Goal: Transaction & Acquisition: Purchase product/service

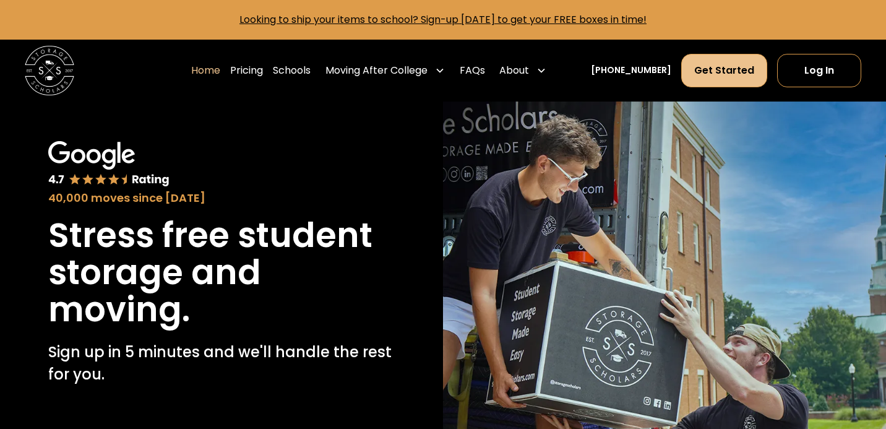
click at [722, 81] on link "Get Started" at bounding box center [724, 70] width 86 height 33
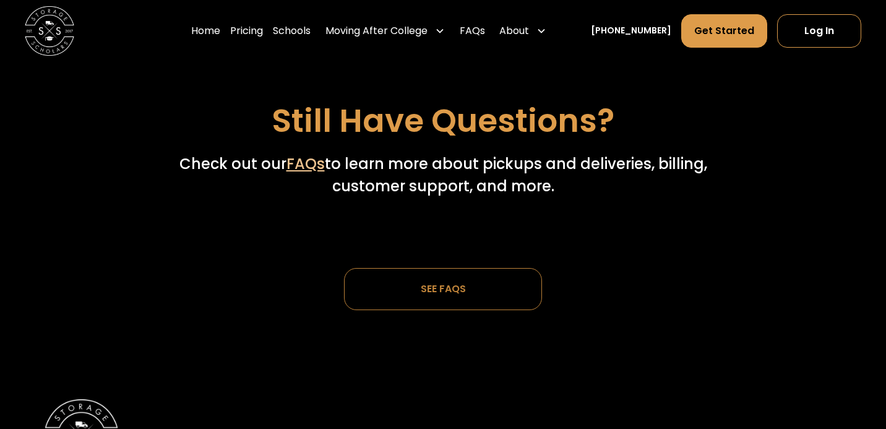
scroll to position [3630, 0]
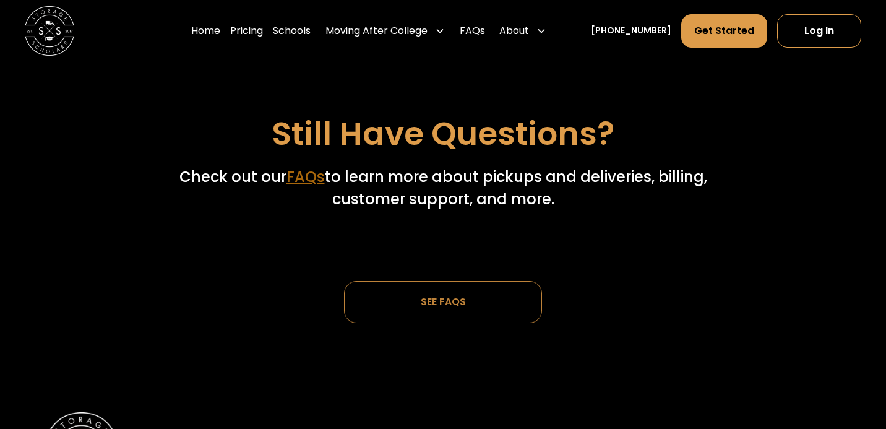
click at [298, 171] on link "FAQs" at bounding box center [306, 176] width 38 height 20
click at [308, 166] on link "FAQs" at bounding box center [306, 176] width 38 height 20
click at [263, 31] on link "Pricing" at bounding box center [246, 31] width 33 height 35
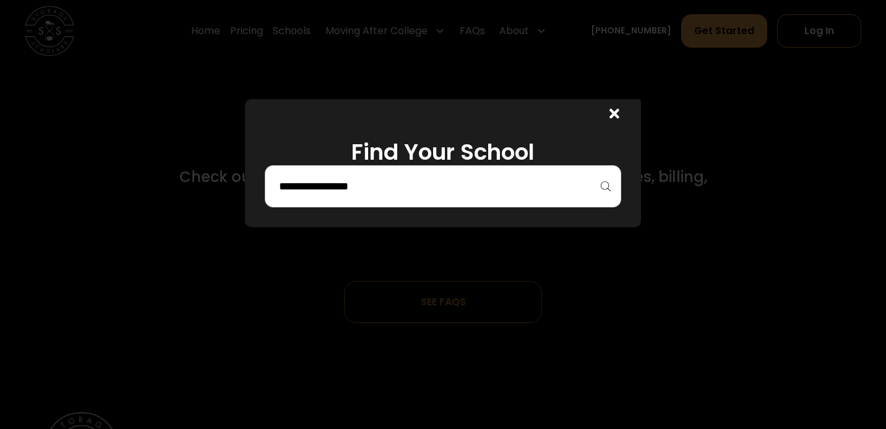
click at [488, 175] on div at bounding box center [443, 186] width 356 height 42
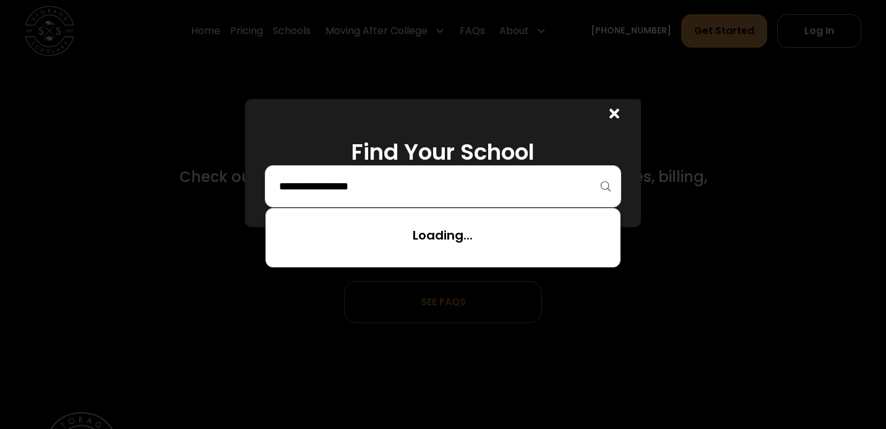
click at [356, 181] on input "search" at bounding box center [443, 186] width 330 height 21
type input "*"
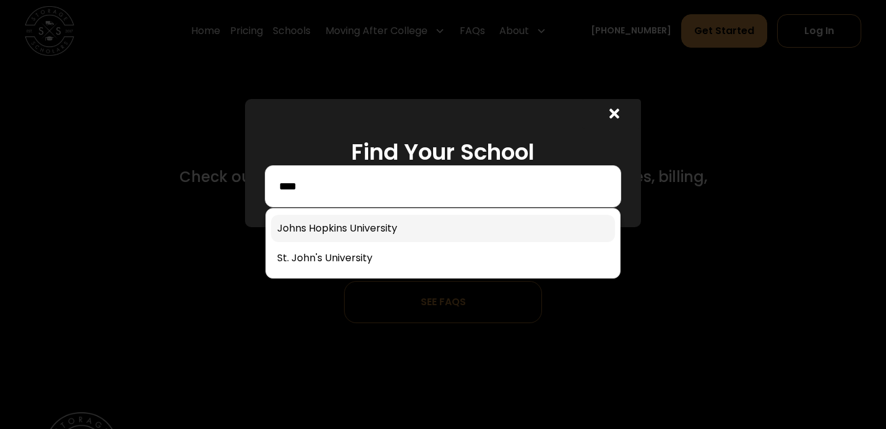
click at [283, 232] on link at bounding box center [442, 228] width 343 height 27
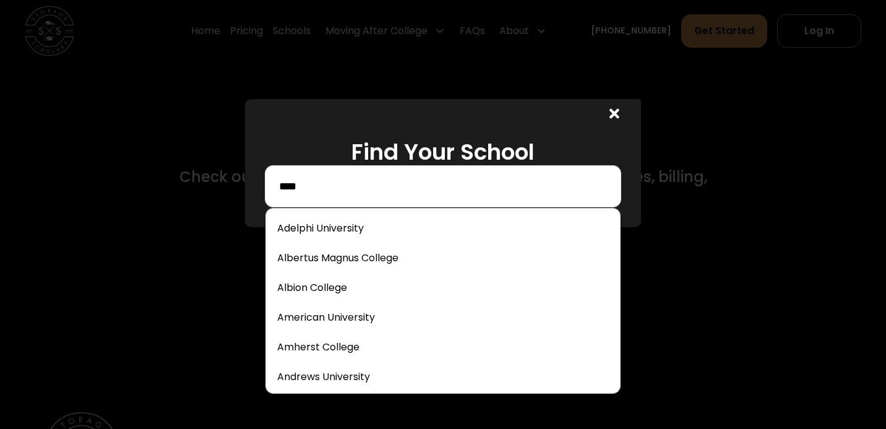
click at [314, 189] on input "****" at bounding box center [443, 186] width 330 height 21
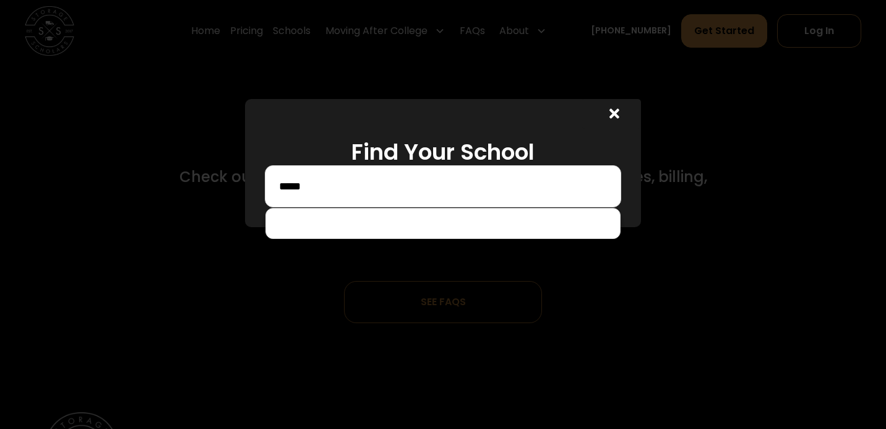
type input "****"
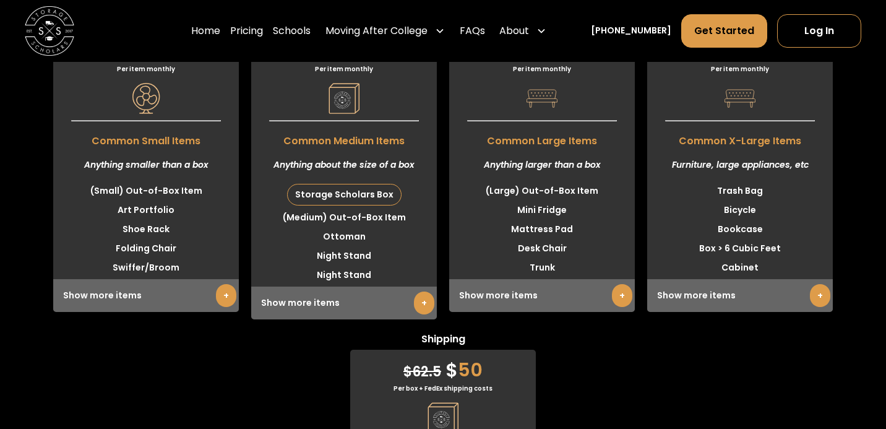
scroll to position [3184, 0]
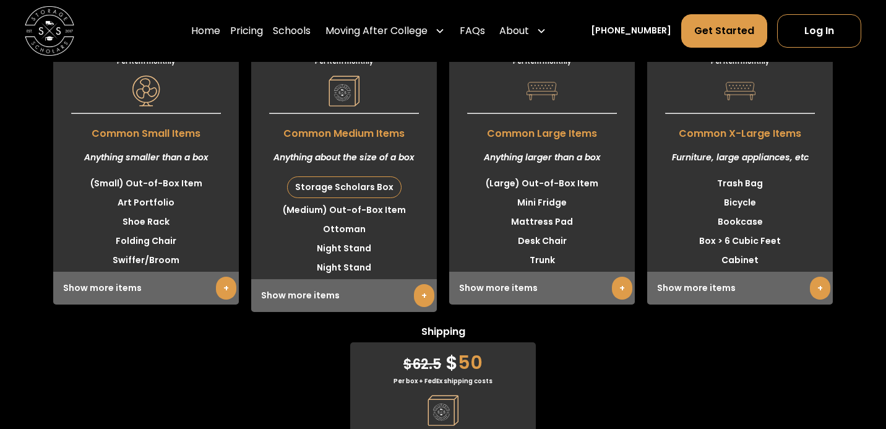
click at [410, 279] on div "Show more items +" at bounding box center [344, 295] width 186 height 33
click at [421, 284] on link "+" at bounding box center [424, 295] width 20 height 23
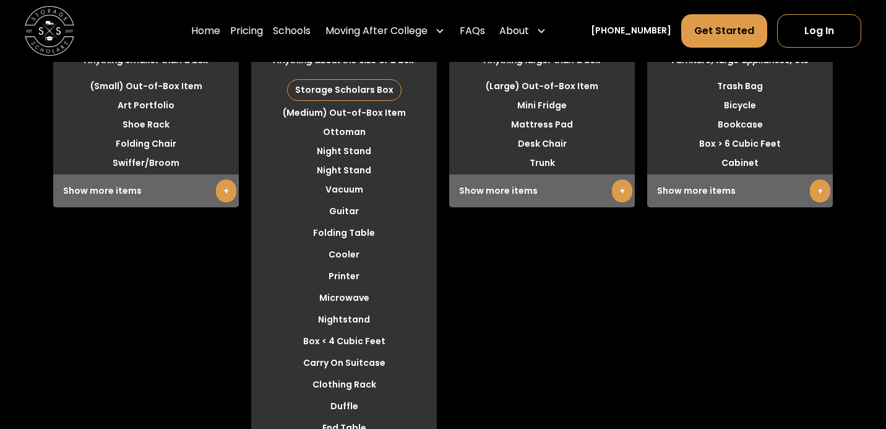
scroll to position [3280, 0]
click at [343, 246] on li "Cooler" at bounding box center [344, 255] width 186 height 19
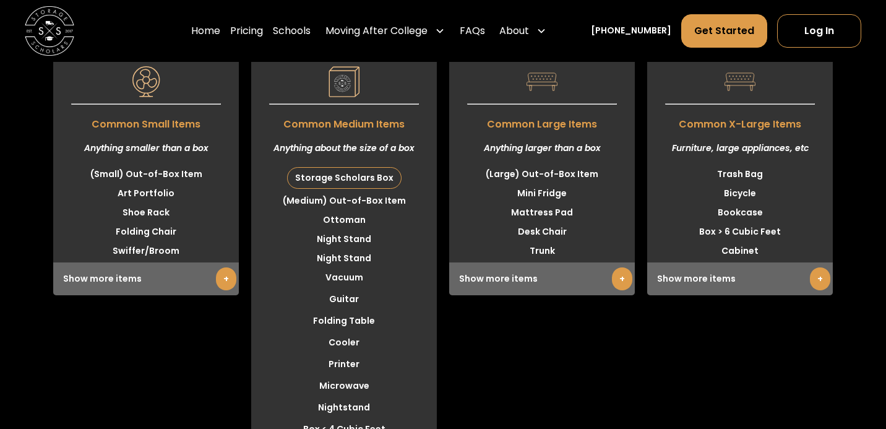
scroll to position [3081, 0]
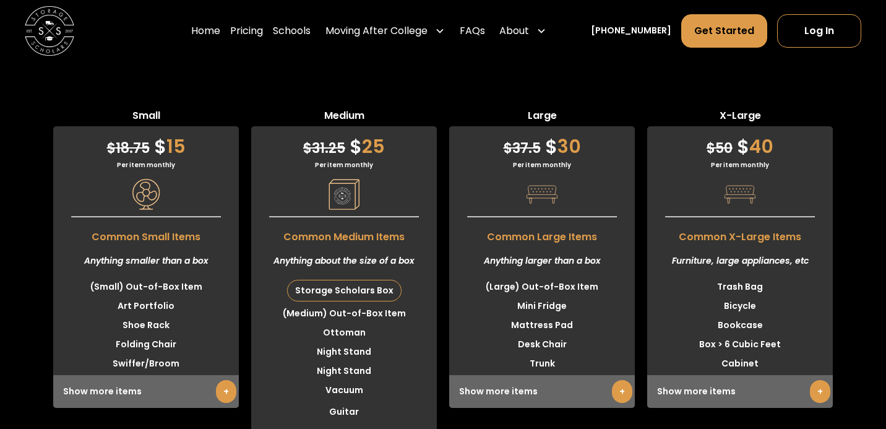
click at [344, 280] on div "Storage Scholars Box" at bounding box center [344, 290] width 113 height 20
click at [341, 179] on img at bounding box center [344, 194] width 31 height 31
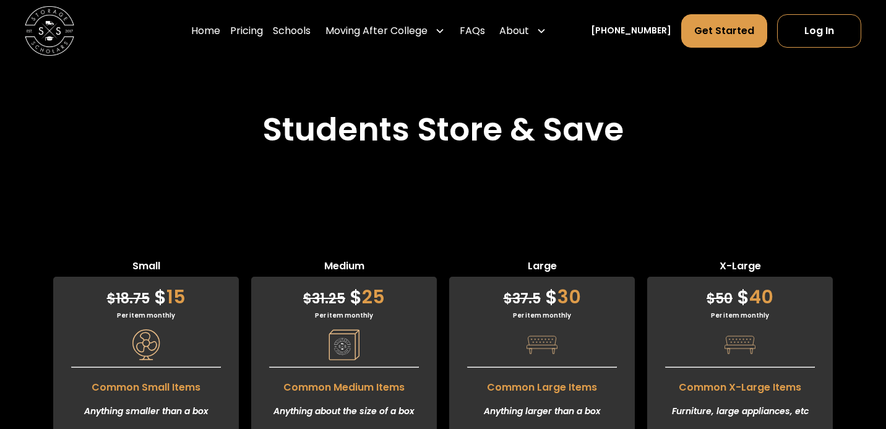
scroll to position [2917, 0]
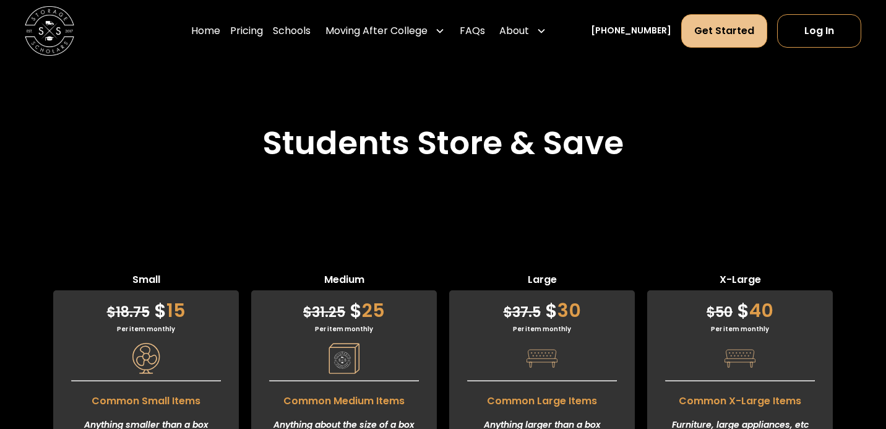
click at [693, 29] on link "Get Started" at bounding box center [724, 30] width 86 height 33
